Goal: Use online tool/utility

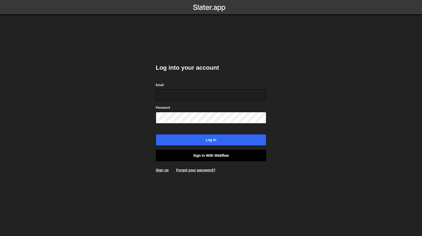
click at [209, 155] on link "Sign in with Webflow" at bounding box center [211, 156] width 111 height 12
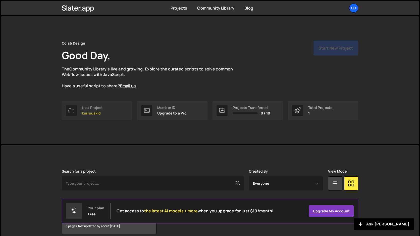
click at [100, 112] on p "kuriouskid" at bounding box center [92, 113] width 21 height 4
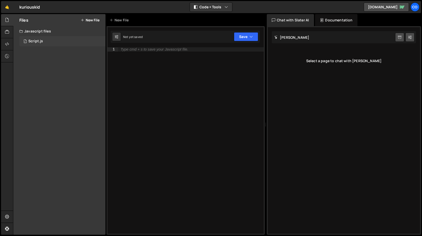
click at [42, 42] on div "Script.js" at bounding box center [35, 41] width 15 height 5
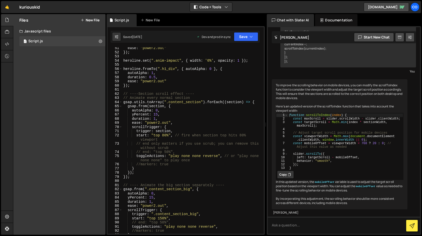
scroll to position [217, 0]
click at [418, 8] on div "Co" at bounding box center [415, 7] width 9 height 9
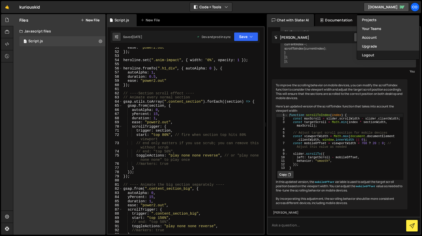
click at [373, 56] on button "Logout" at bounding box center [388, 55] width 62 height 9
